Goal: Transaction & Acquisition: Book appointment/travel/reservation

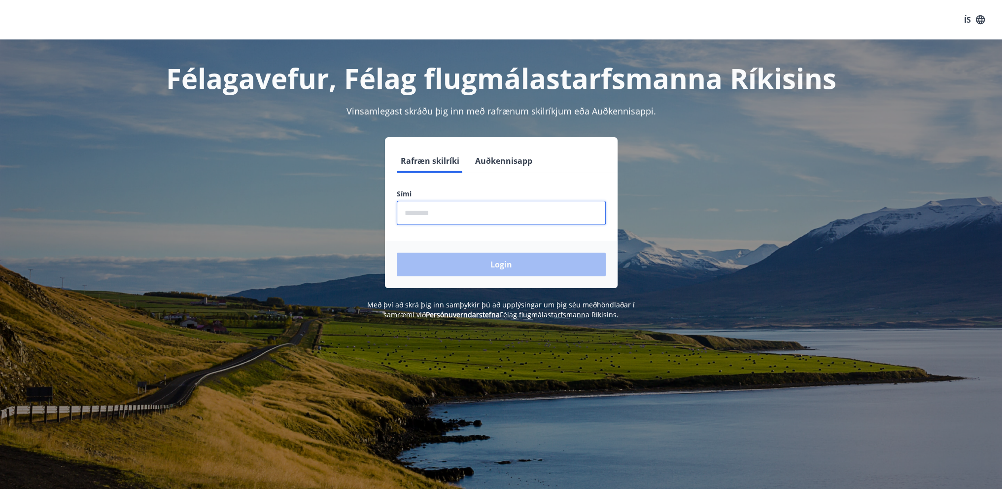
click at [482, 214] on input "phone" at bounding box center [501, 213] width 209 height 24
type input "********"
click at [481, 255] on button "Login" at bounding box center [501, 264] width 209 height 24
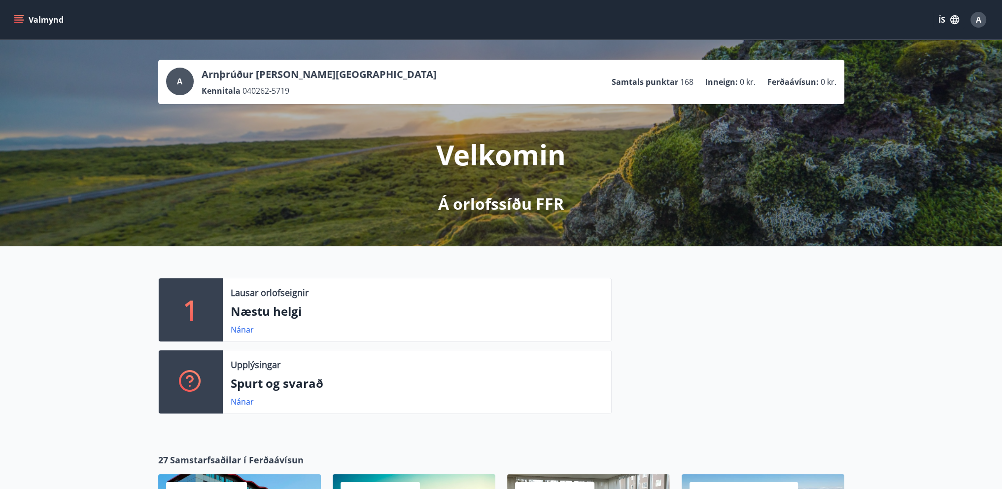
click at [21, 18] on icon "menu" at bounding box center [18, 17] width 9 height 1
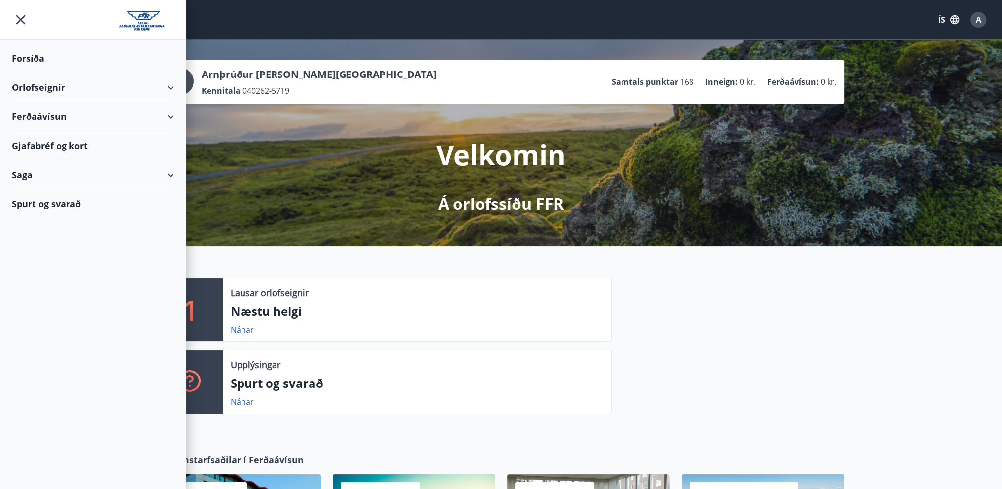
click at [36, 63] on div "Forsíða" at bounding box center [93, 58] width 162 height 29
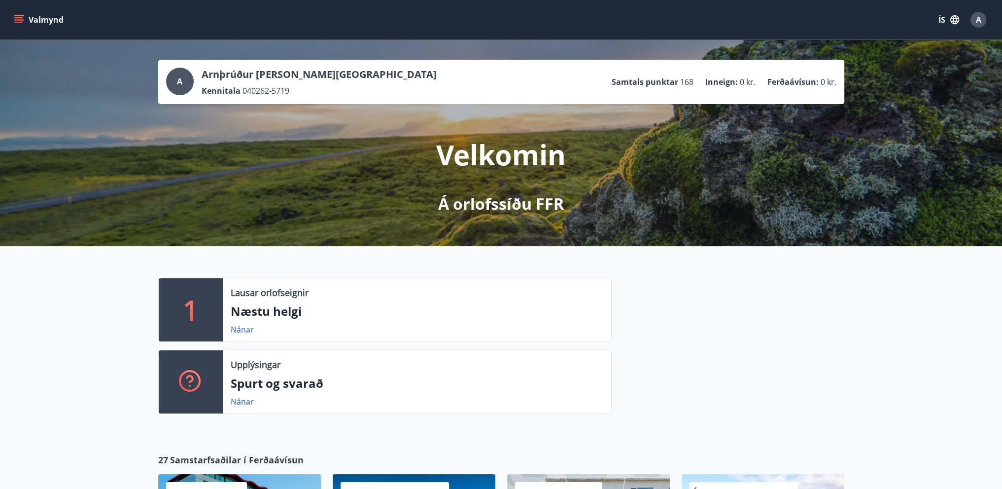
click at [18, 18] on icon "menu" at bounding box center [19, 20] width 10 height 10
click at [824, 202] on div "A Arnþrúður H. Aspelund Kennitala 040262-5719 Samtals punktar 168 Inneign : 0 k…" at bounding box center [501, 143] width 1002 height 206
click at [951, 16] on icon "button" at bounding box center [955, 19] width 11 height 11
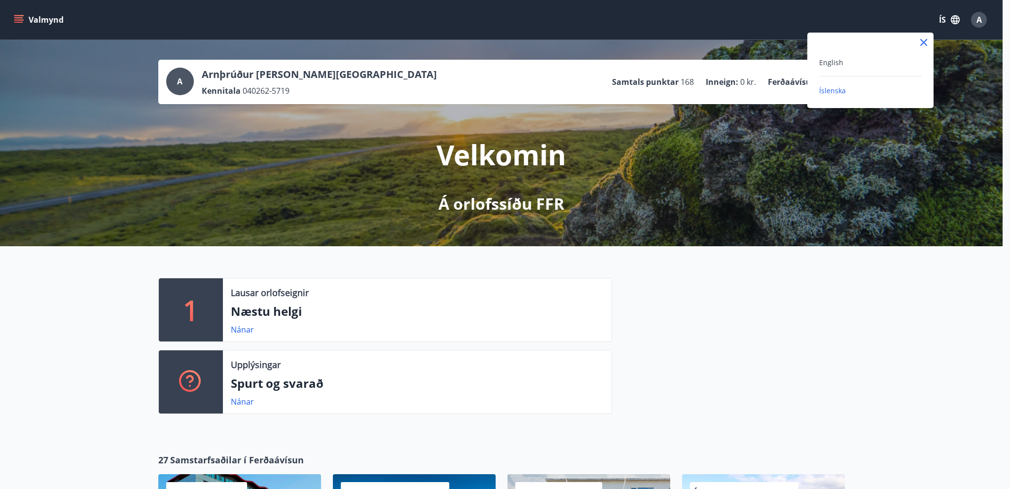
drag, startPoint x: 964, startPoint y: 80, endPoint x: 975, endPoint y: 48, distance: 33.2
click at [965, 78] on div at bounding box center [505, 244] width 1010 height 489
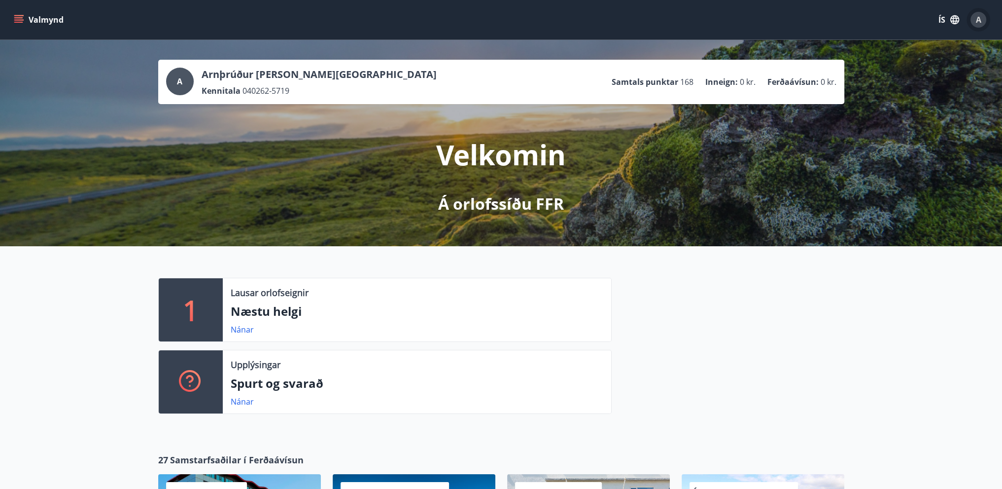
click at [978, 23] on span "A" at bounding box center [978, 19] width 5 height 11
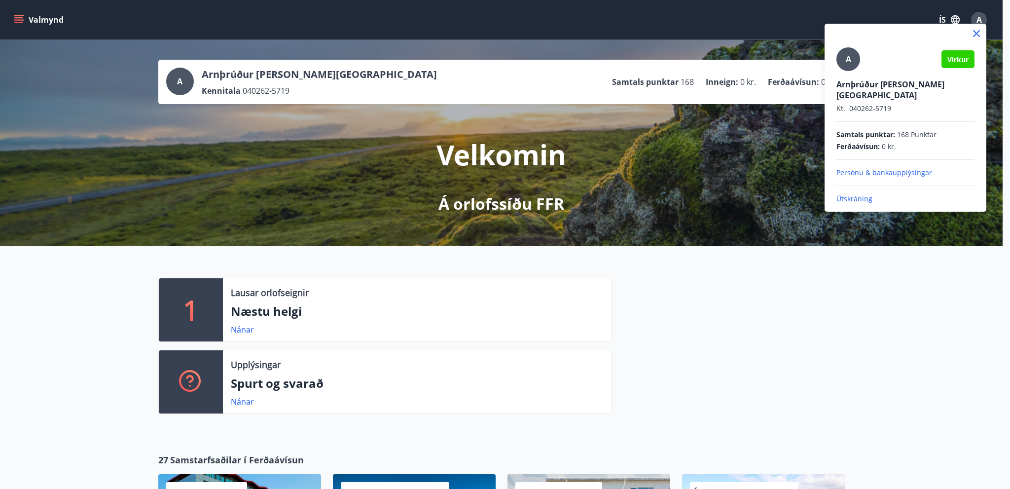
drag, startPoint x: 486, startPoint y: 19, endPoint x: 83, endPoint y: 44, distance: 403.1
click at [479, 19] on div at bounding box center [505, 244] width 1010 height 489
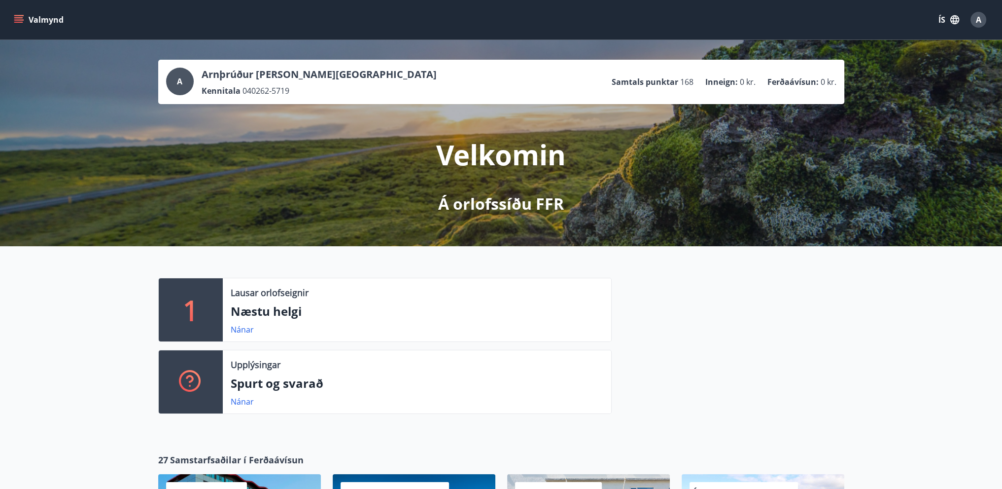
click at [26, 17] on button "Valmynd" at bounding box center [40, 20] width 56 height 18
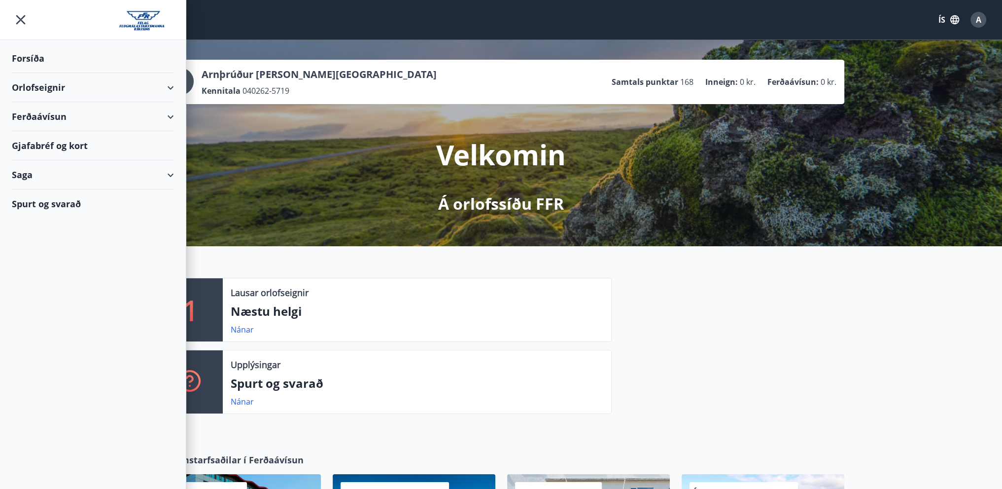
click at [32, 54] on div "Forsíða" at bounding box center [93, 58] width 162 height 29
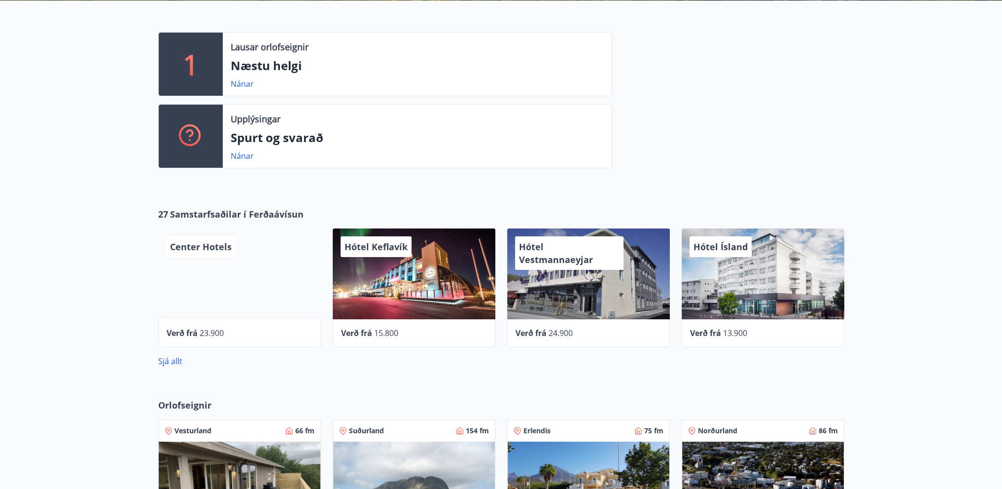
scroll to position [247, 0]
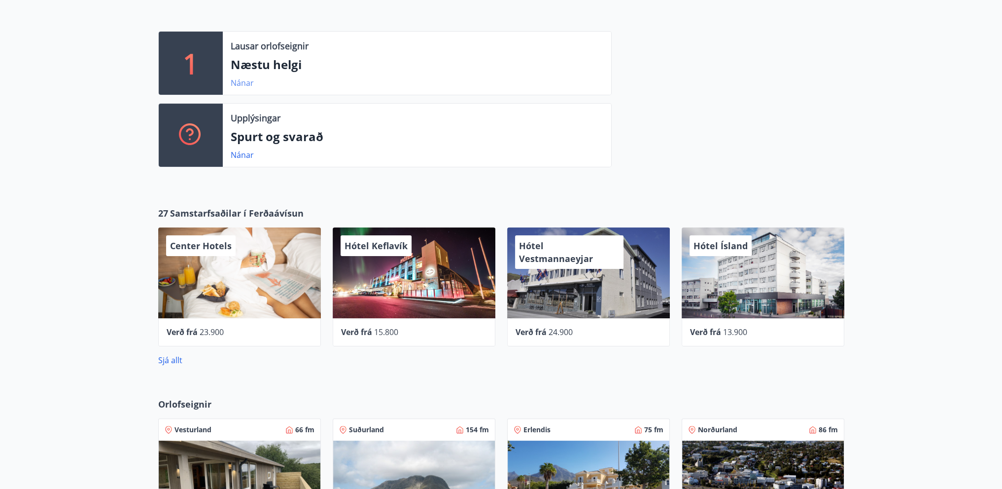
click at [243, 81] on link "Nánar" at bounding box center [242, 82] width 23 height 11
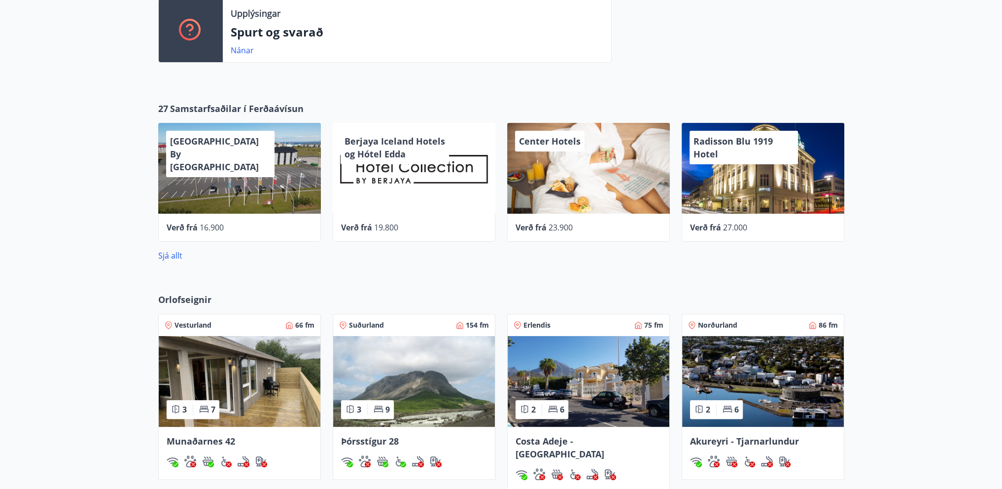
scroll to position [501, 0]
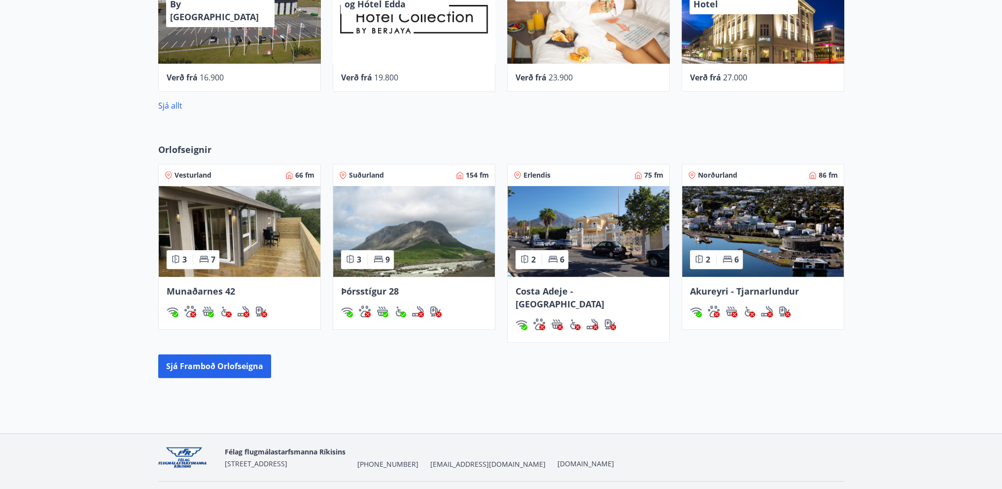
click at [546, 236] on img at bounding box center [589, 231] width 162 height 91
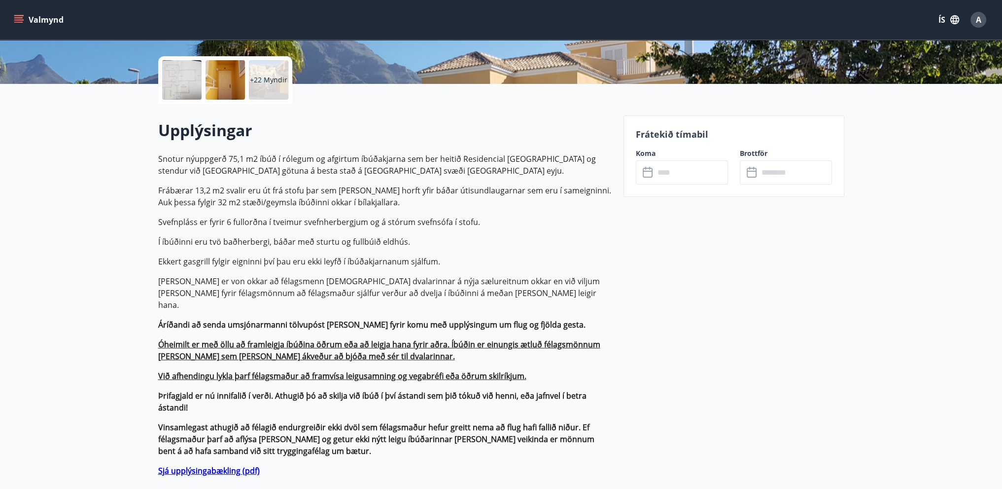
scroll to position [197, 0]
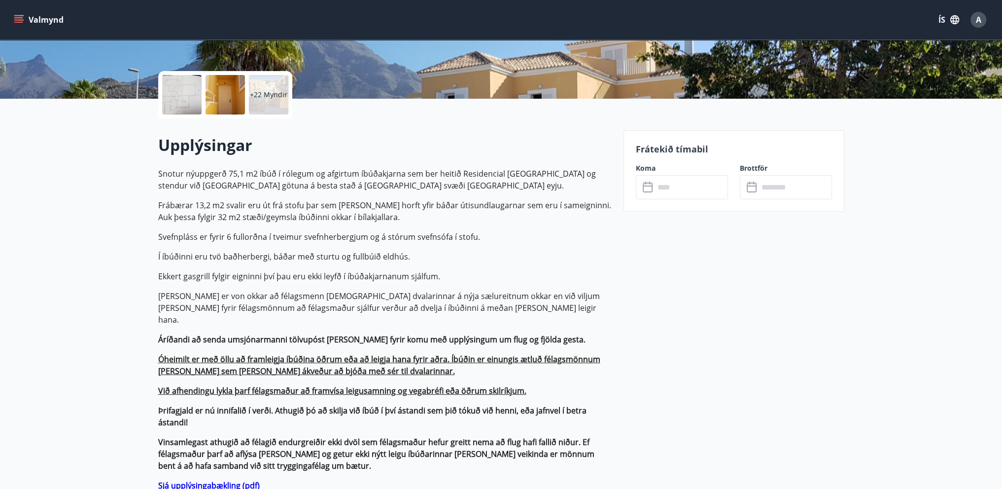
click at [663, 188] on input "text" at bounding box center [691, 187] width 73 height 24
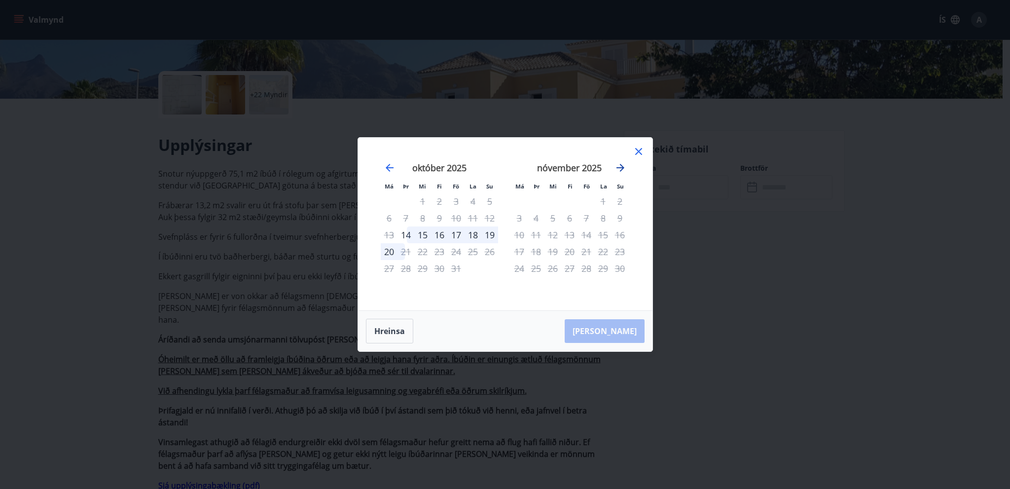
click at [619, 163] on icon "Move forward to switch to the next month." at bounding box center [620, 168] width 12 height 12
click at [620, 168] on icon "Move forward to switch to the next month." at bounding box center [620, 168] width 8 height 8
click at [621, 165] on icon "Move forward to switch to the next month." at bounding box center [620, 168] width 8 height 8
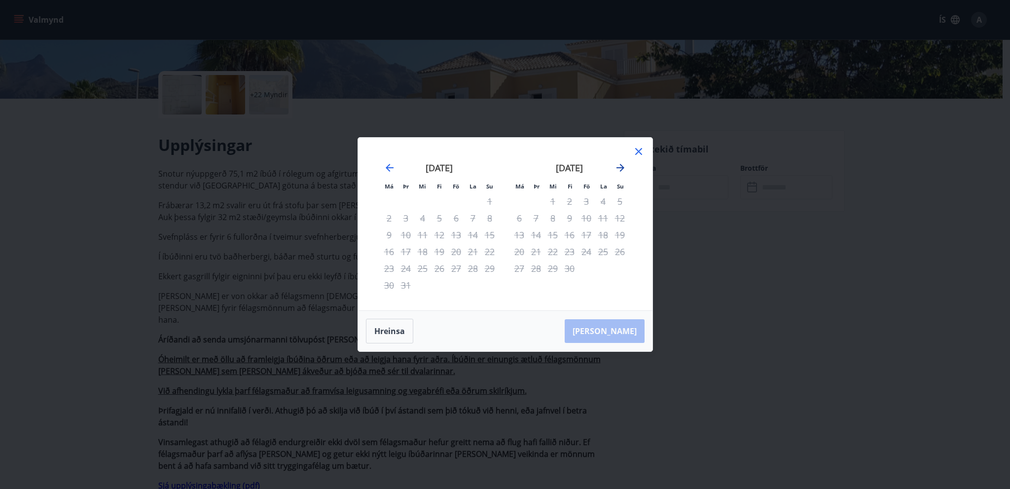
click at [621, 165] on icon "Move forward to switch to the next month." at bounding box center [620, 168] width 8 height 8
click at [637, 154] on icon at bounding box center [639, 151] width 12 height 12
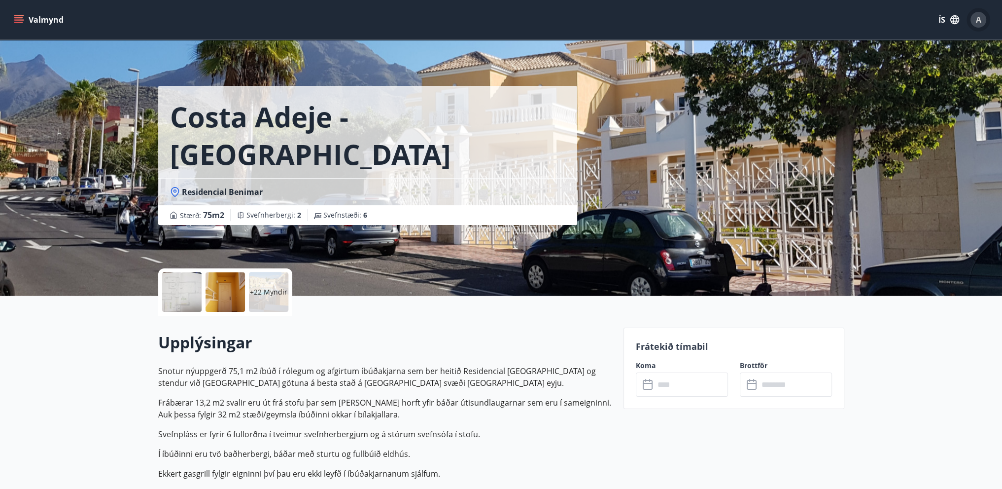
click at [978, 21] on span "A" at bounding box center [978, 19] width 5 height 11
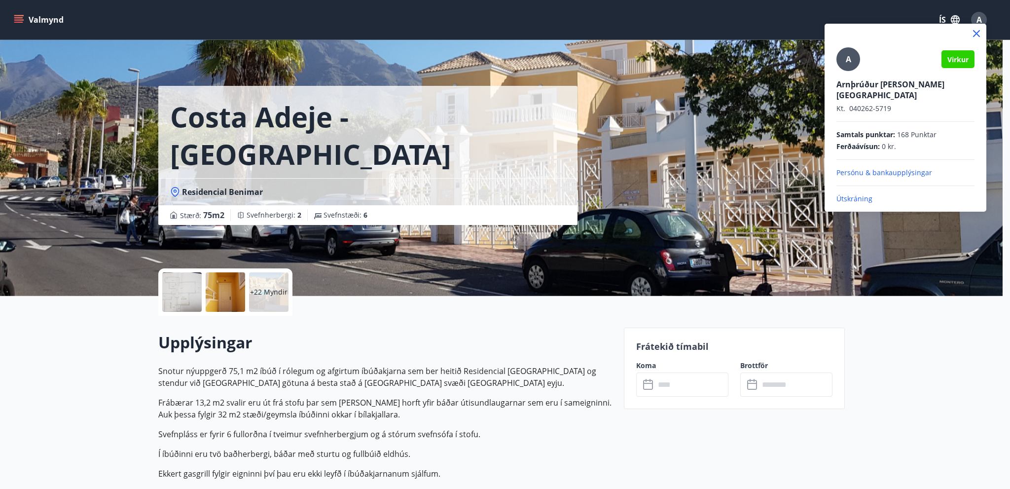
click at [851, 194] on p "Útskráning" at bounding box center [905, 199] width 138 height 10
